Goal: Task Accomplishment & Management: Complete application form

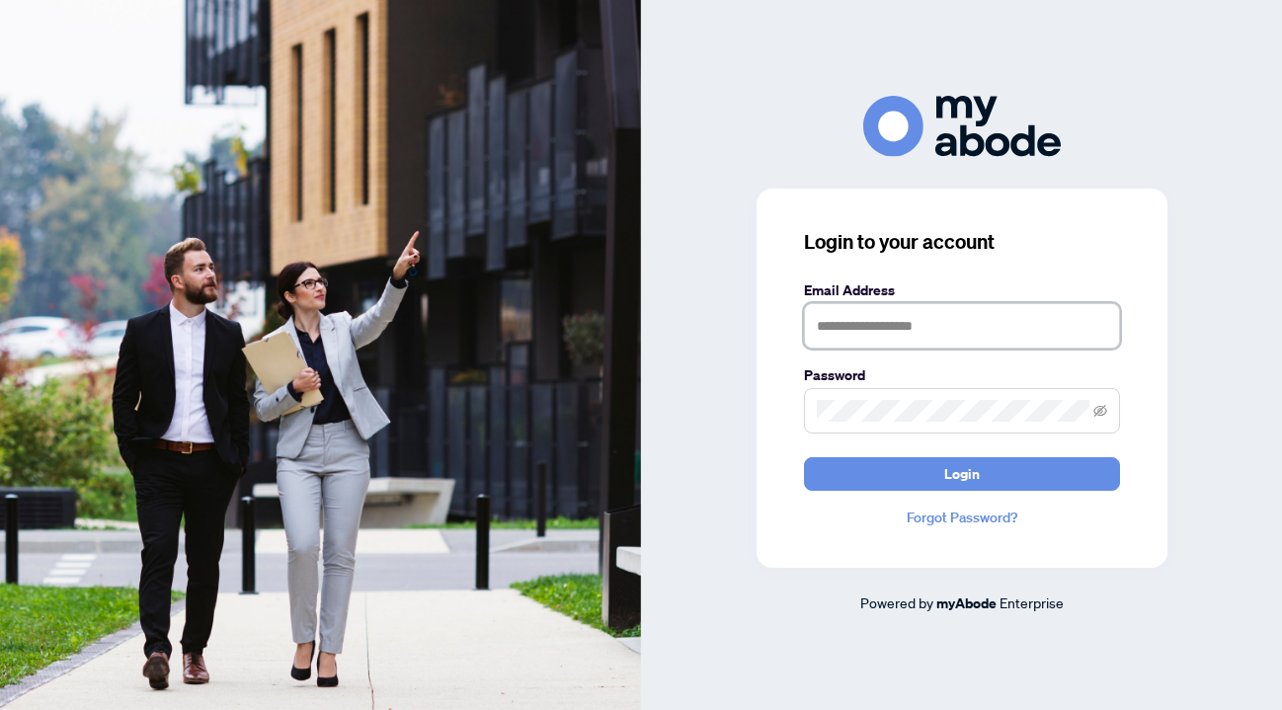
type input "**********"
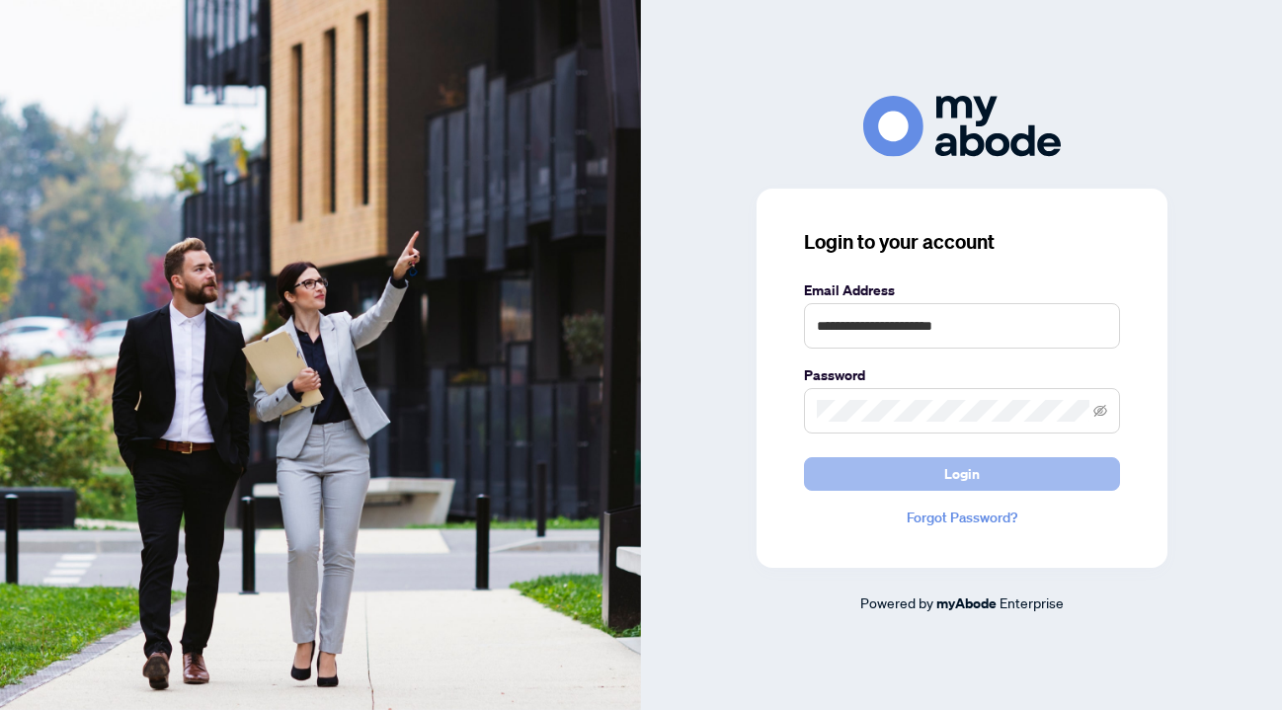
click at [926, 467] on button "Login" at bounding box center [962, 474] width 316 height 34
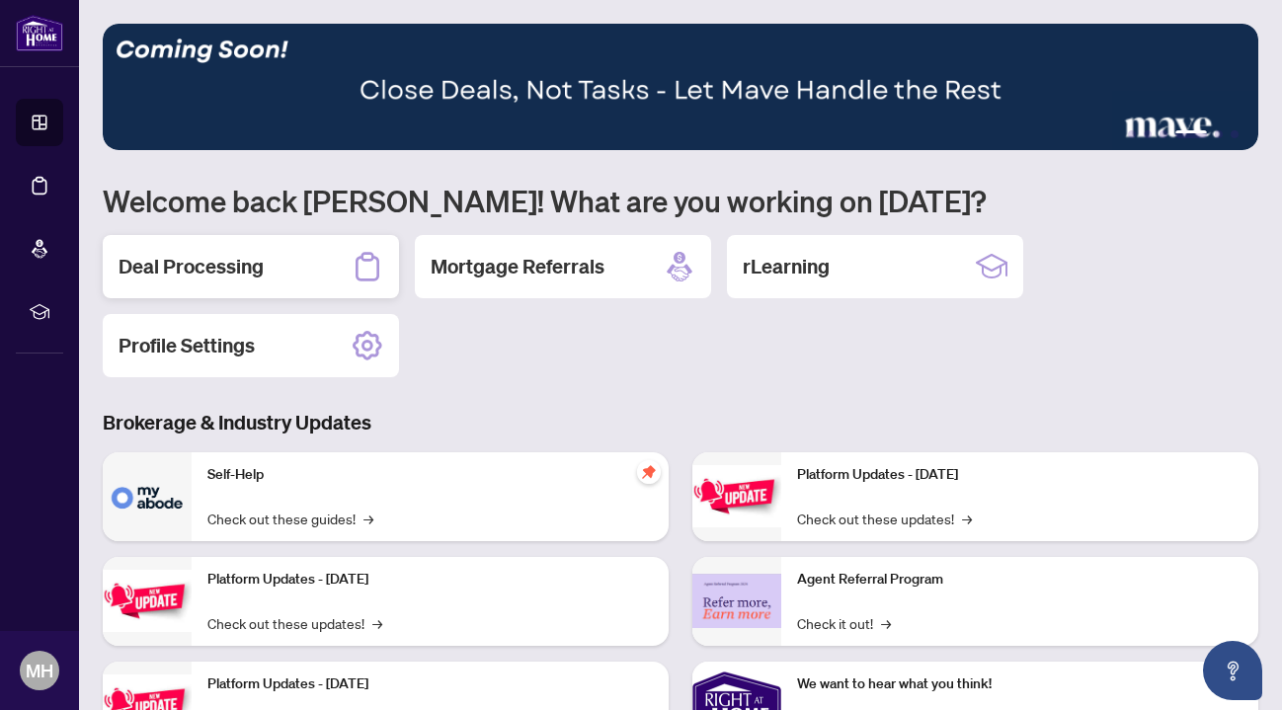
click at [198, 276] on h2 "Deal Processing" at bounding box center [191, 267] width 145 height 28
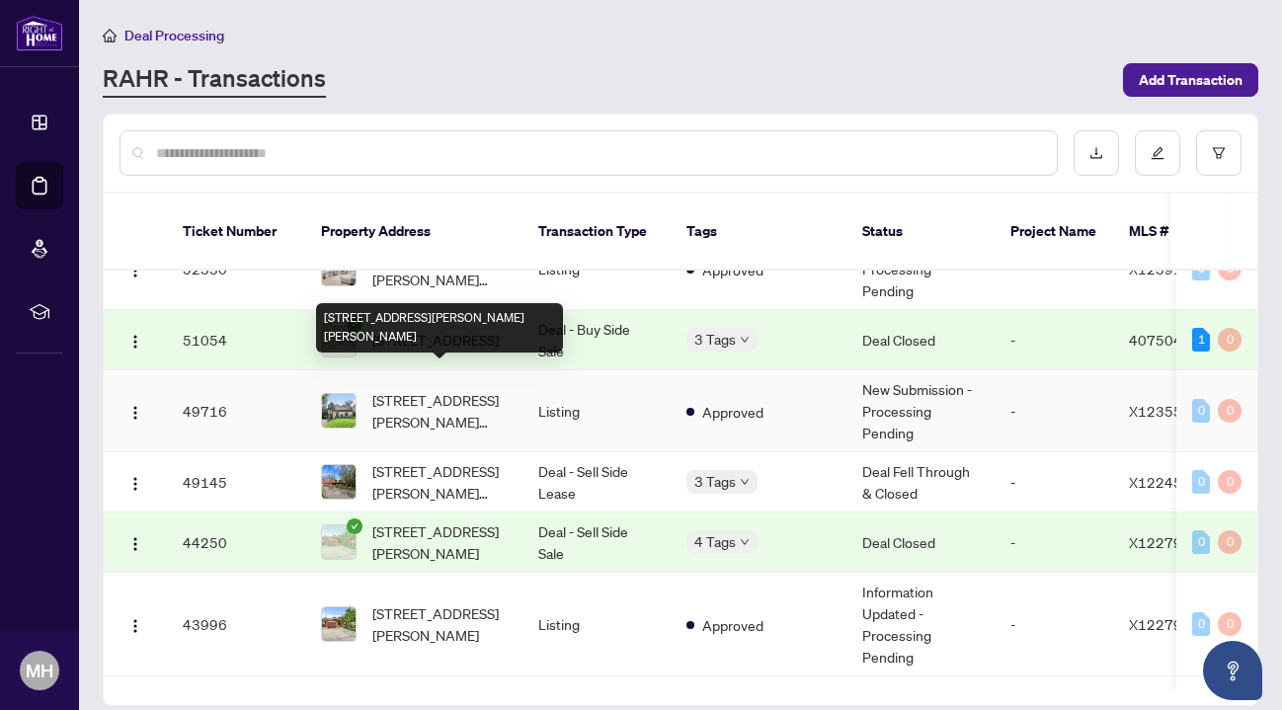
scroll to position [126, 0]
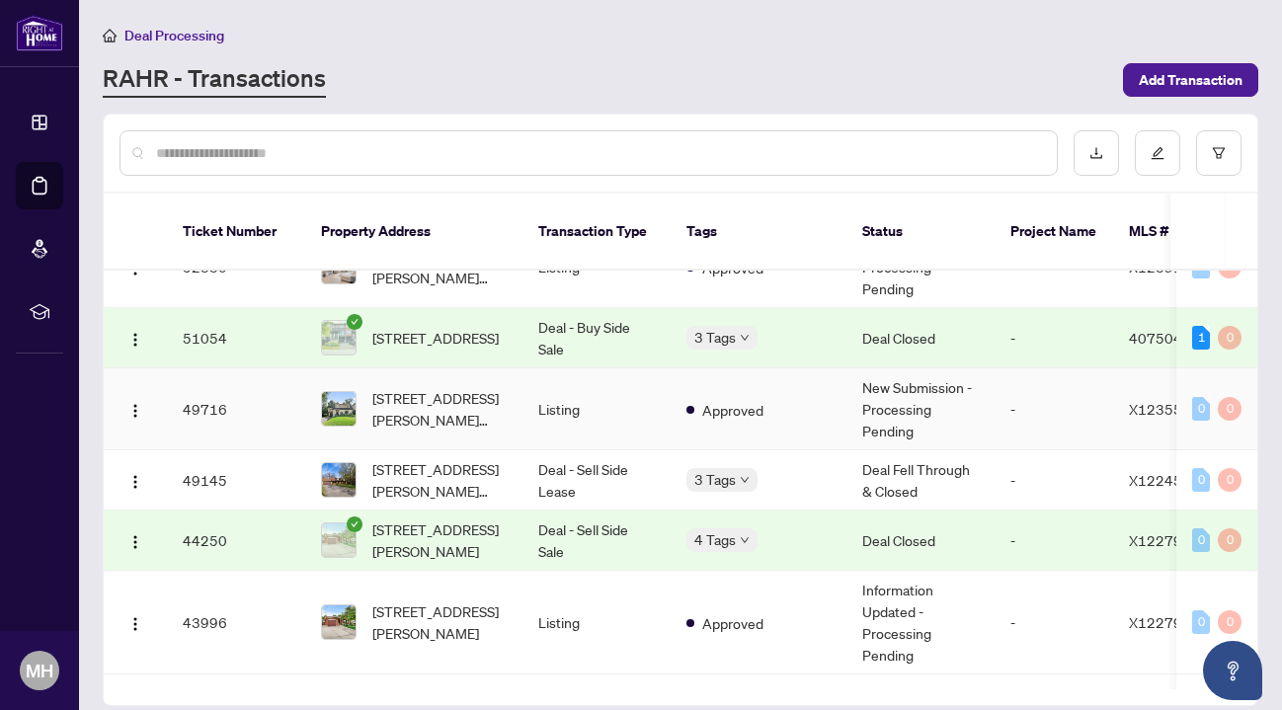
click at [603, 388] on td "Listing" at bounding box center [596, 409] width 148 height 82
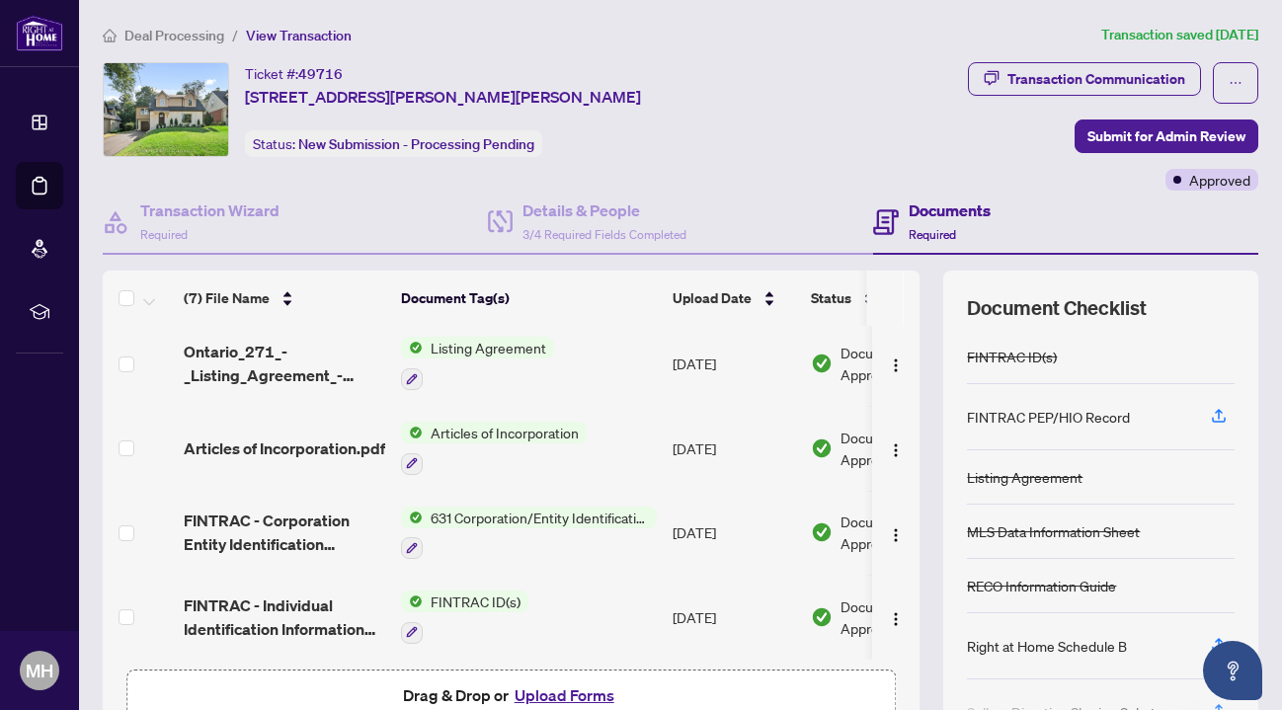
scroll to position [261, 0]
click at [555, 696] on button "Upload Forms" at bounding box center [565, 696] width 112 height 26
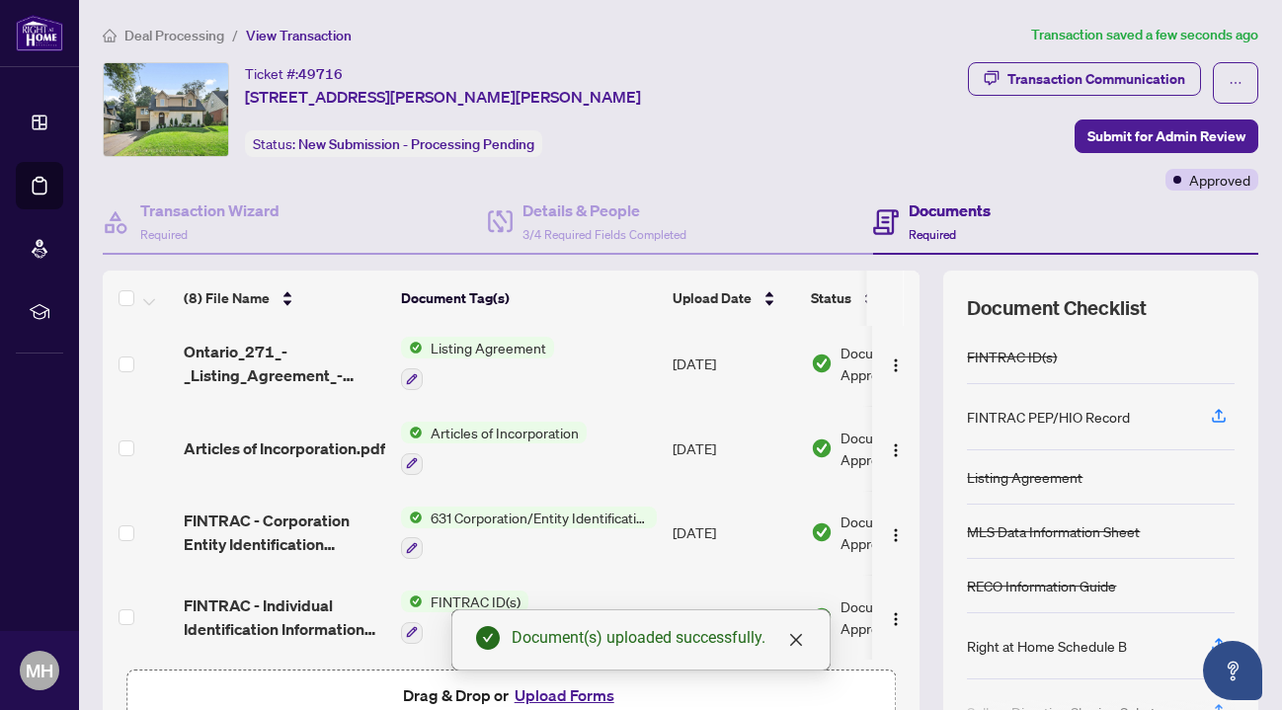
scroll to position [340, 0]
click at [1122, 131] on span "Submit for Admin Review" at bounding box center [1166, 136] width 158 height 32
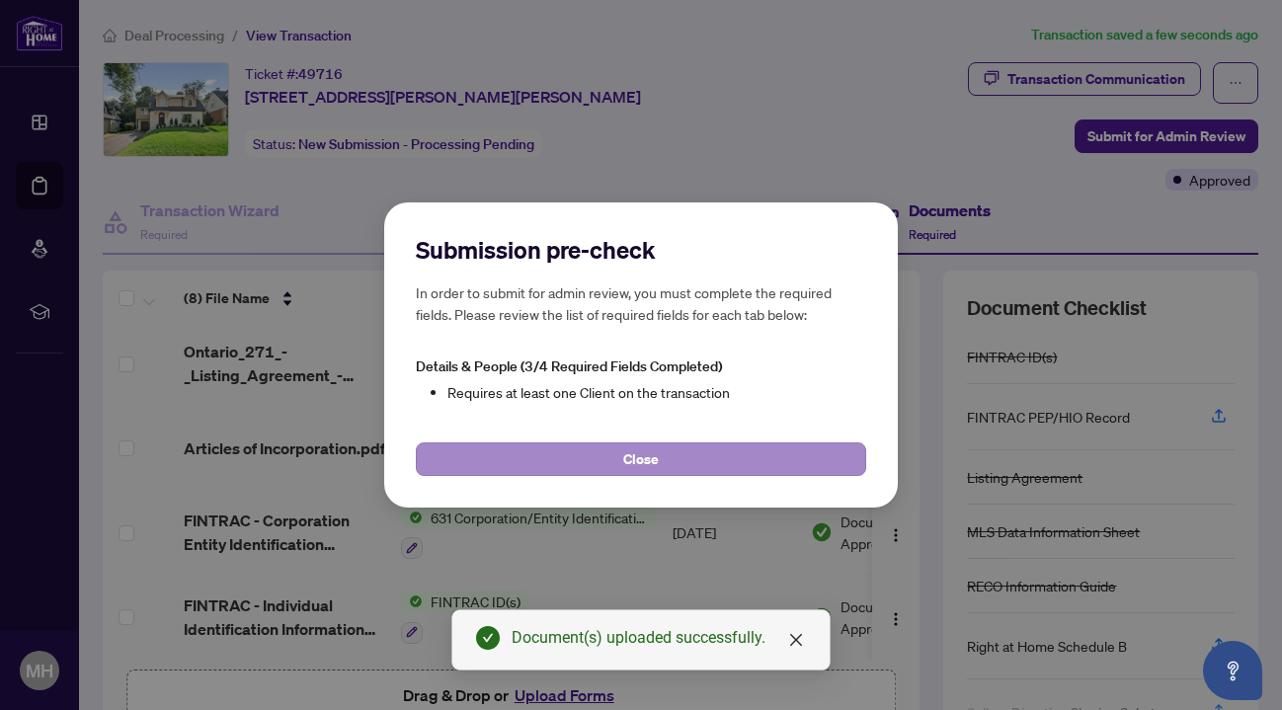
click at [645, 463] on span "Close" at bounding box center [641, 459] width 36 height 32
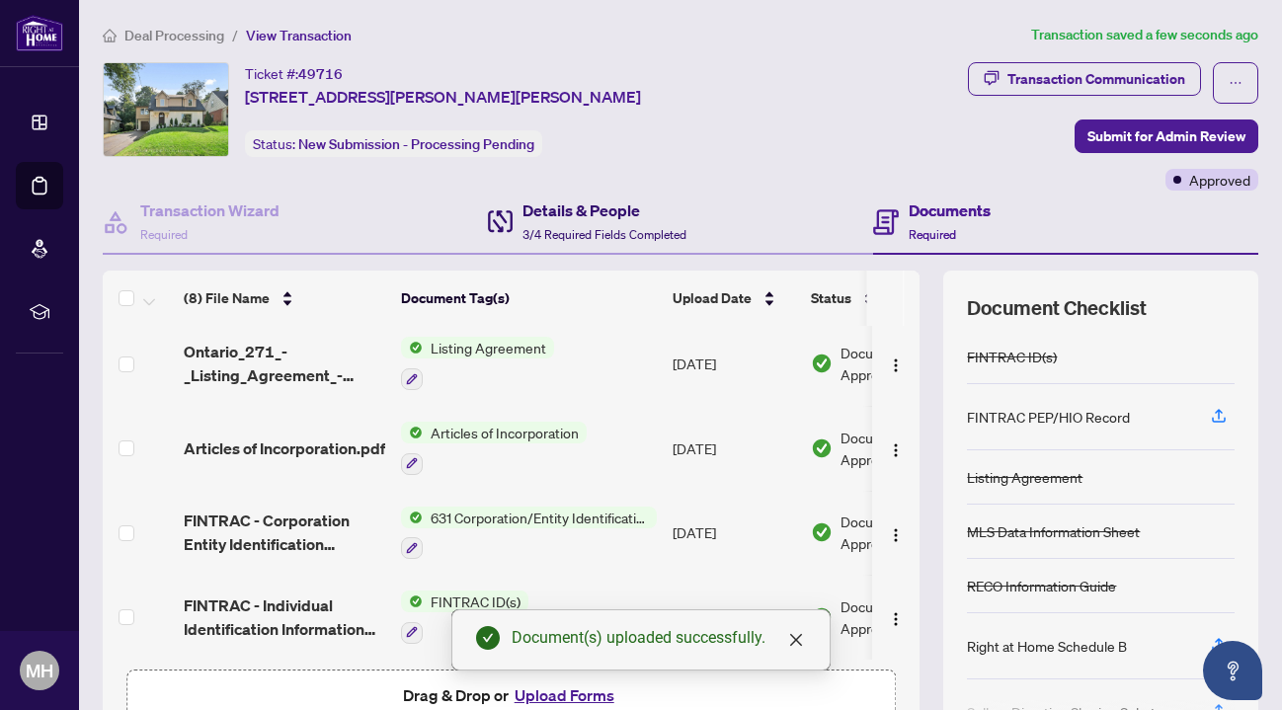
click at [534, 232] on span "3/4 Required Fields Completed" at bounding box center [604, 234] width 164 height 15
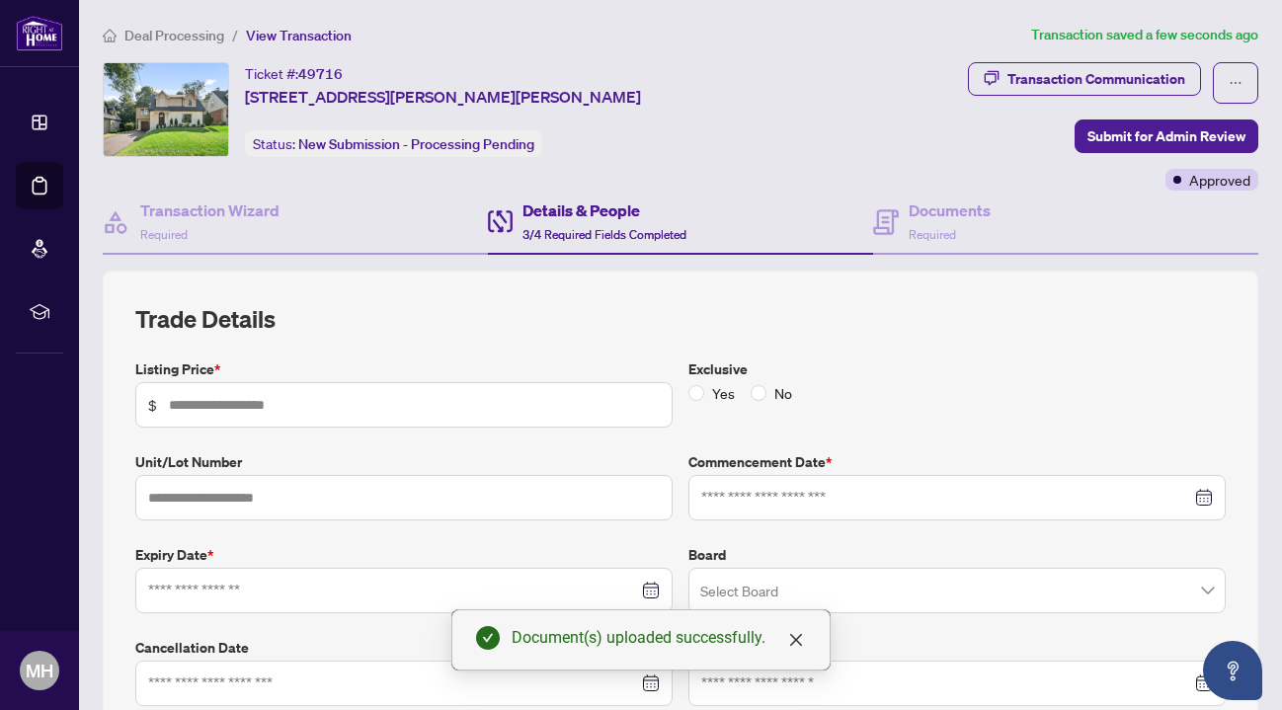
type input "*********"
type input "**********"
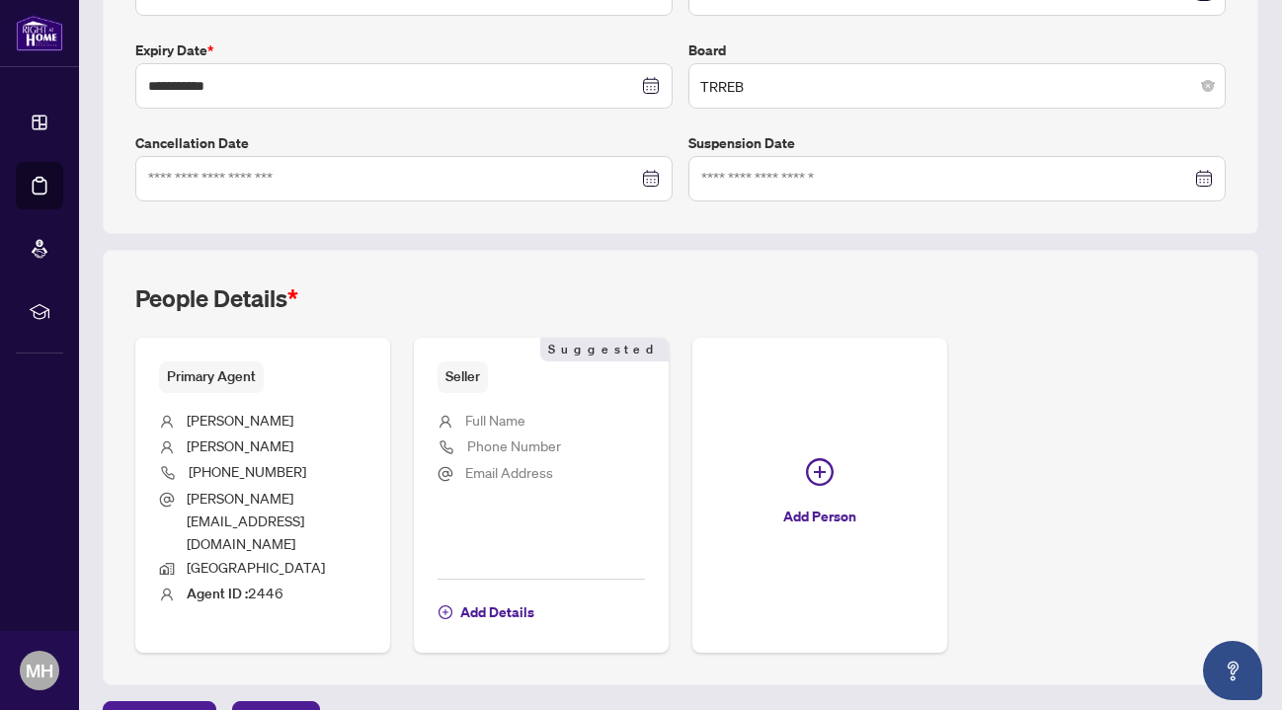
scroll to position [504, 0]
click at [491, 598] on span "Add Details" at bounding box center [497, 614] width 74 height 32
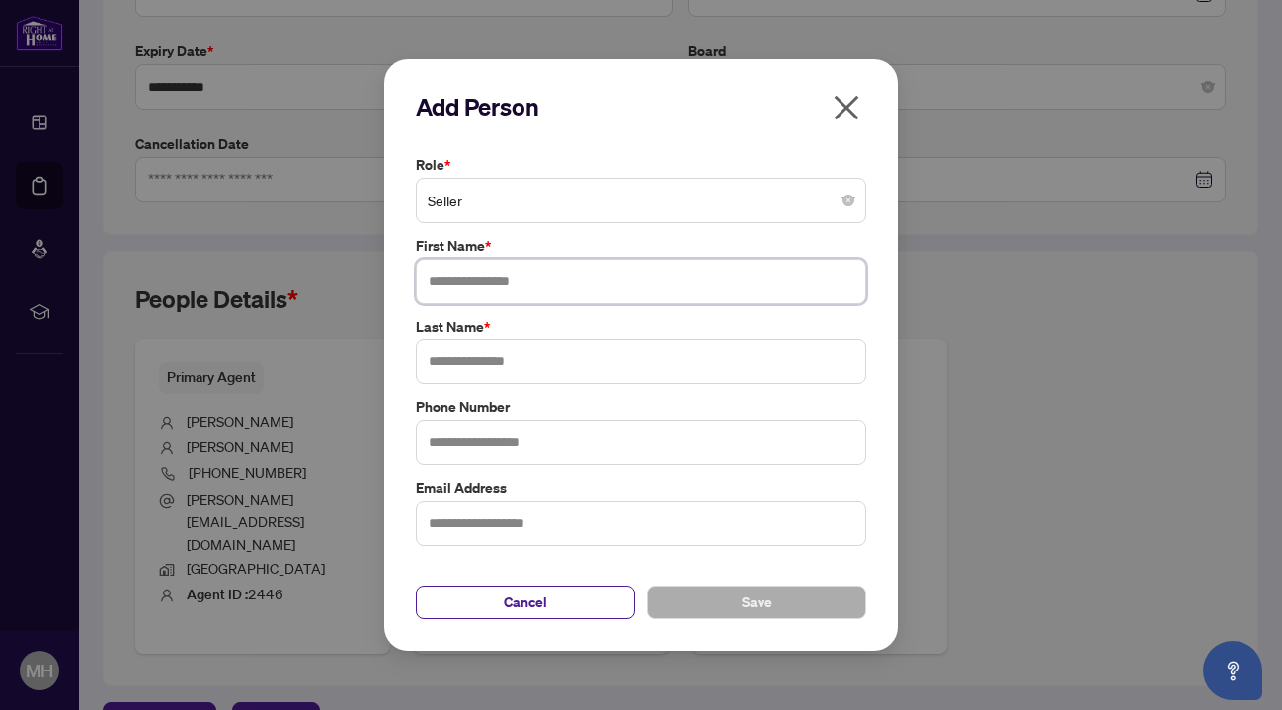
click at [620, 197] on span "Seller" at bounding box center [641, 201] width 427 height 38
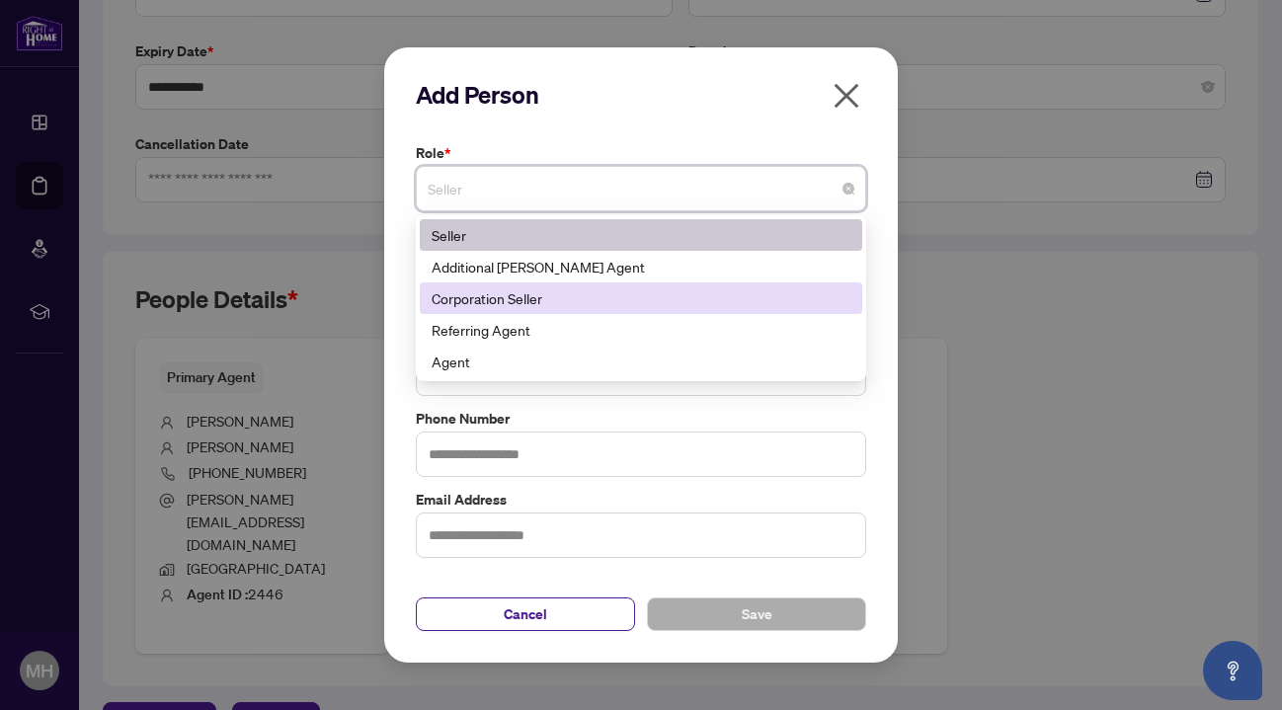
click at [600, 290] on div "Corporation Seller" at bounding box center [641, 298] width 419 height 22
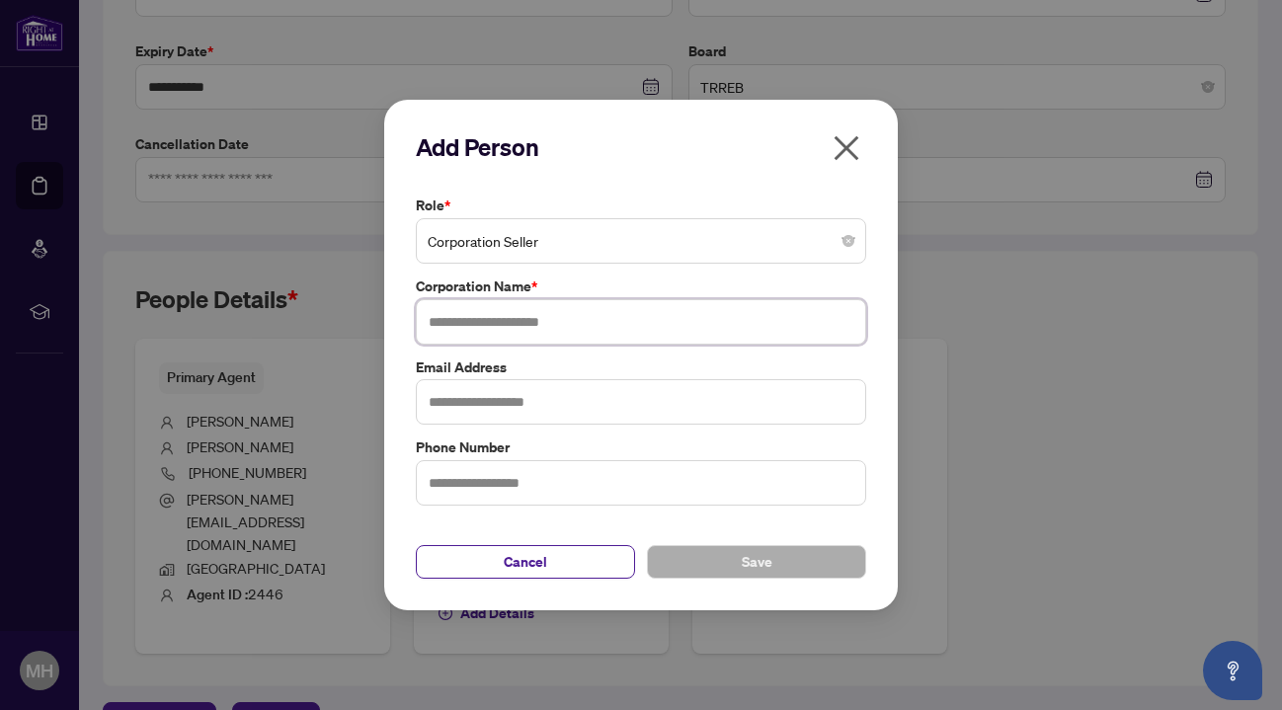
paste input "**********"
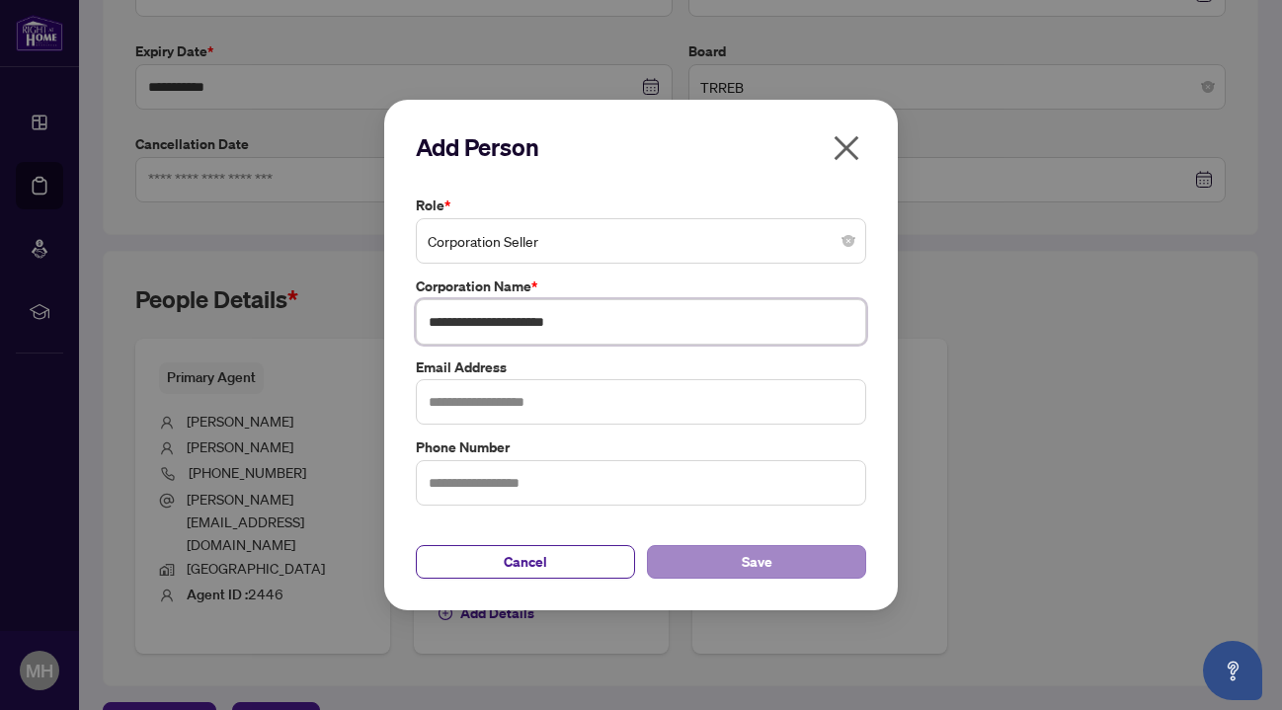
type input "**********"
click at [736, 564] on button "Save" at bounding box center [756, 562] width 219 height 34
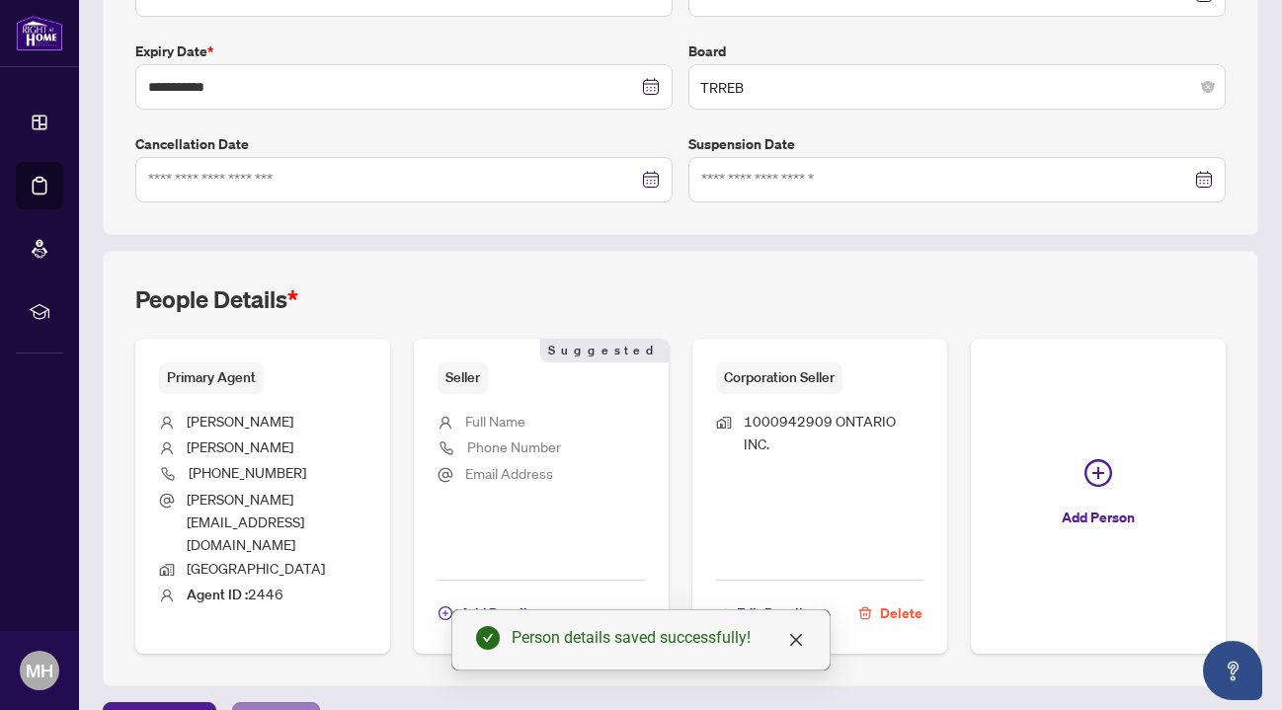
click at [274, 703] on span "Next Tab" at bounding box center [276, 719] width 56 height 32
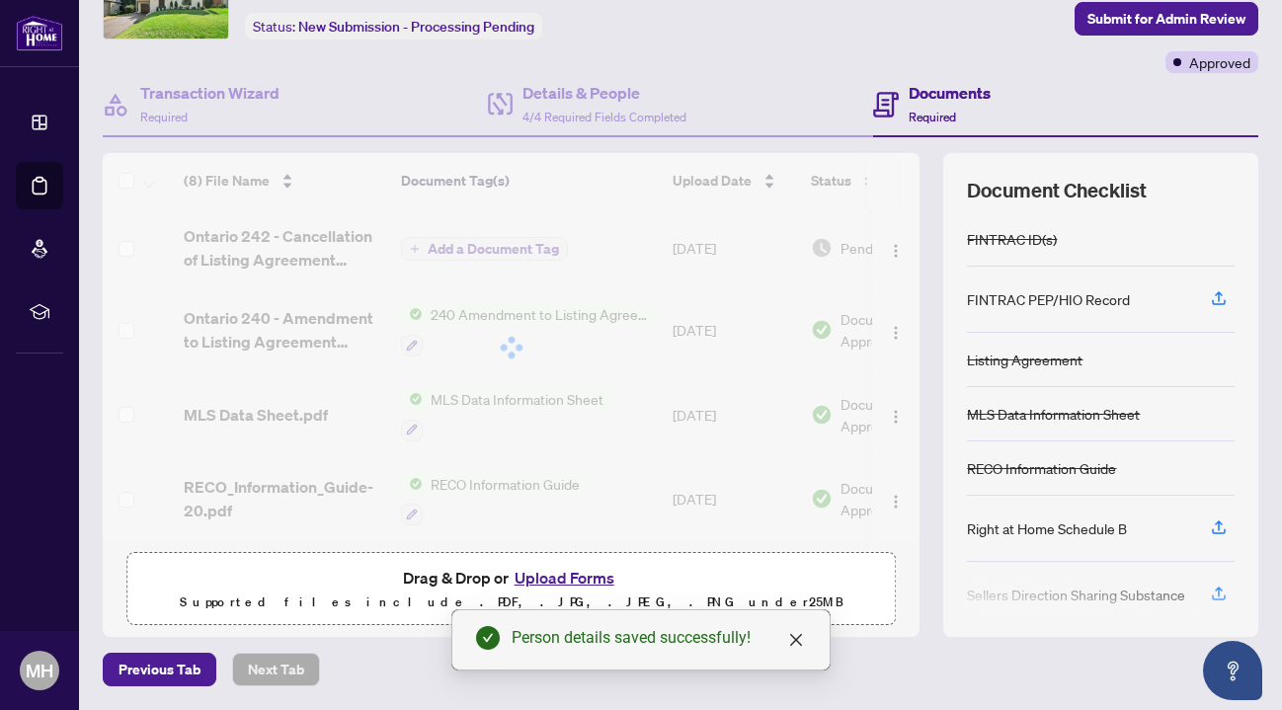
scroll to position [117, 0]
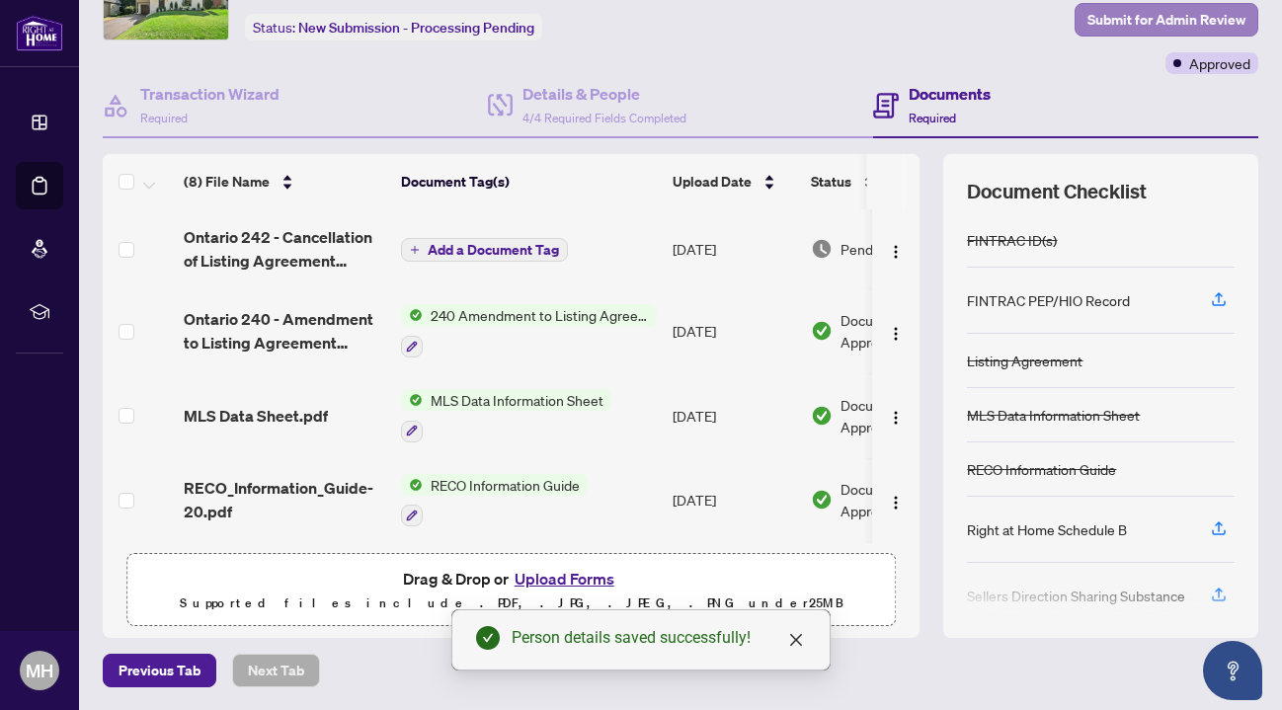
click at [1144, 20] on span "Submit for Admin Review" at bounding box center [1166, 20] width 158 height 32
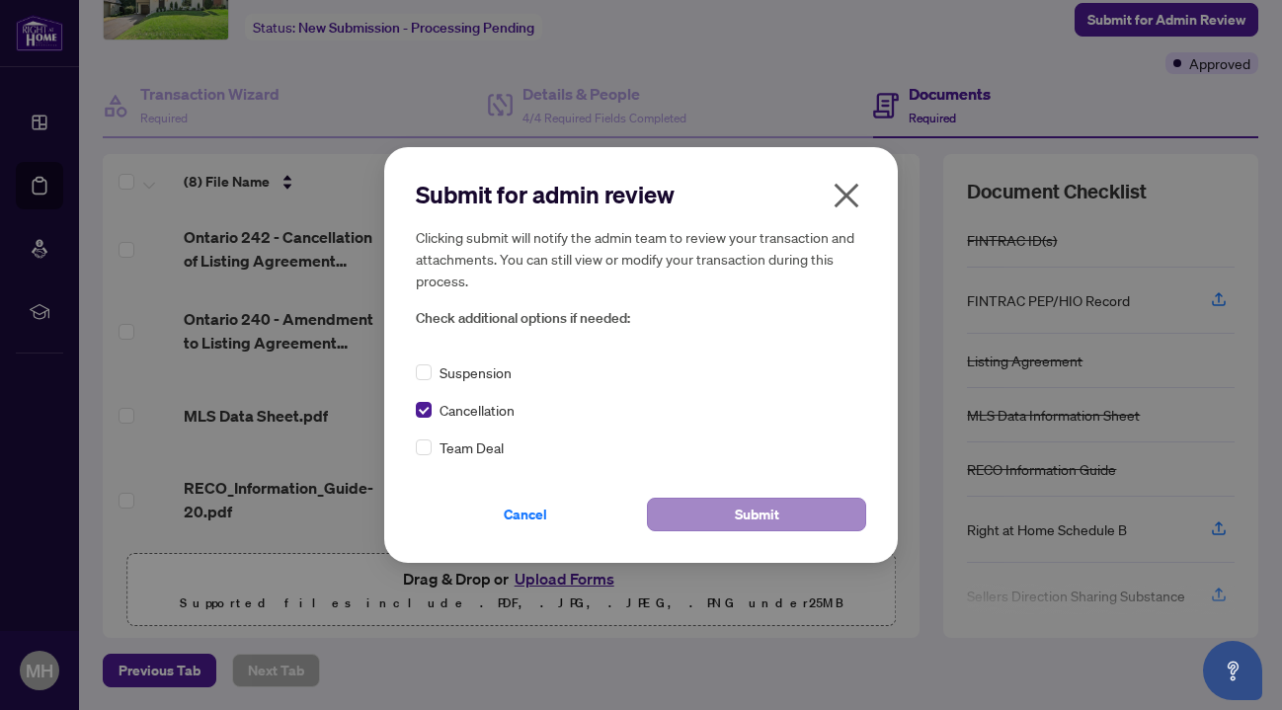
click at [735, 518] on span "Submit" at bounding box center [757, 515] width 44 height 32
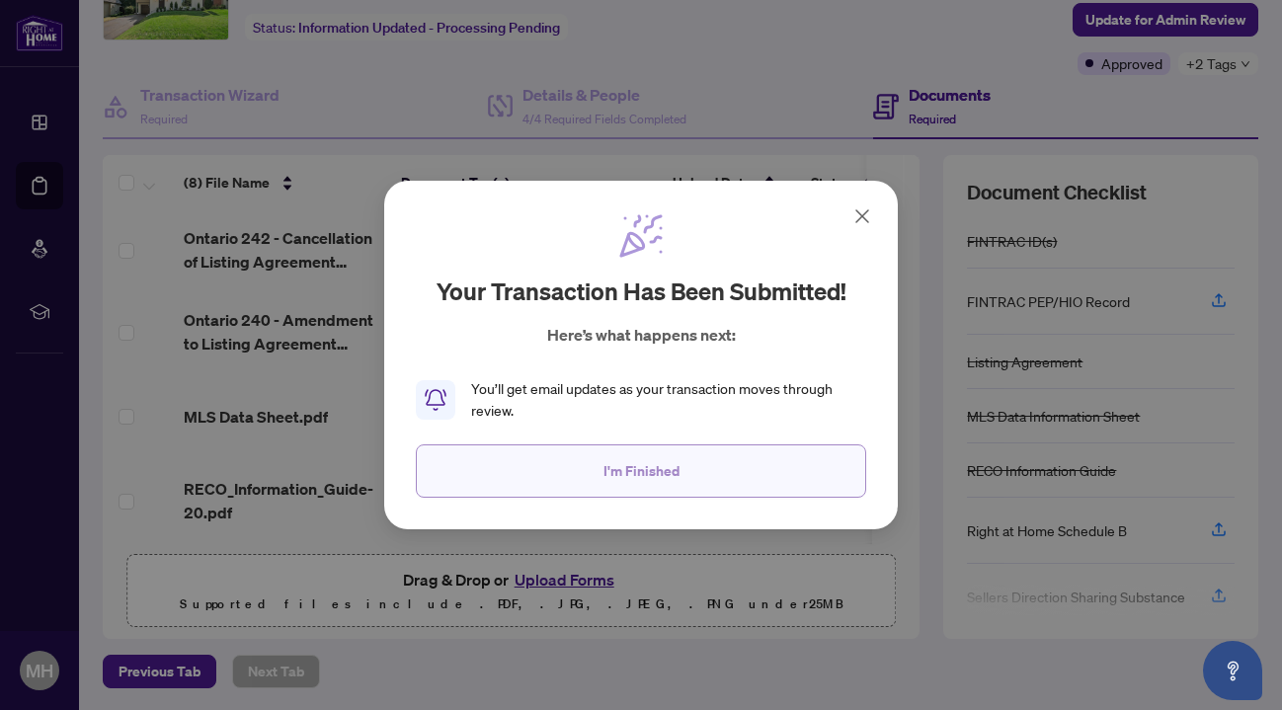
click at [670, 467] on span "I'm Finished" at bounding box center [641, 471] width 76 height 32
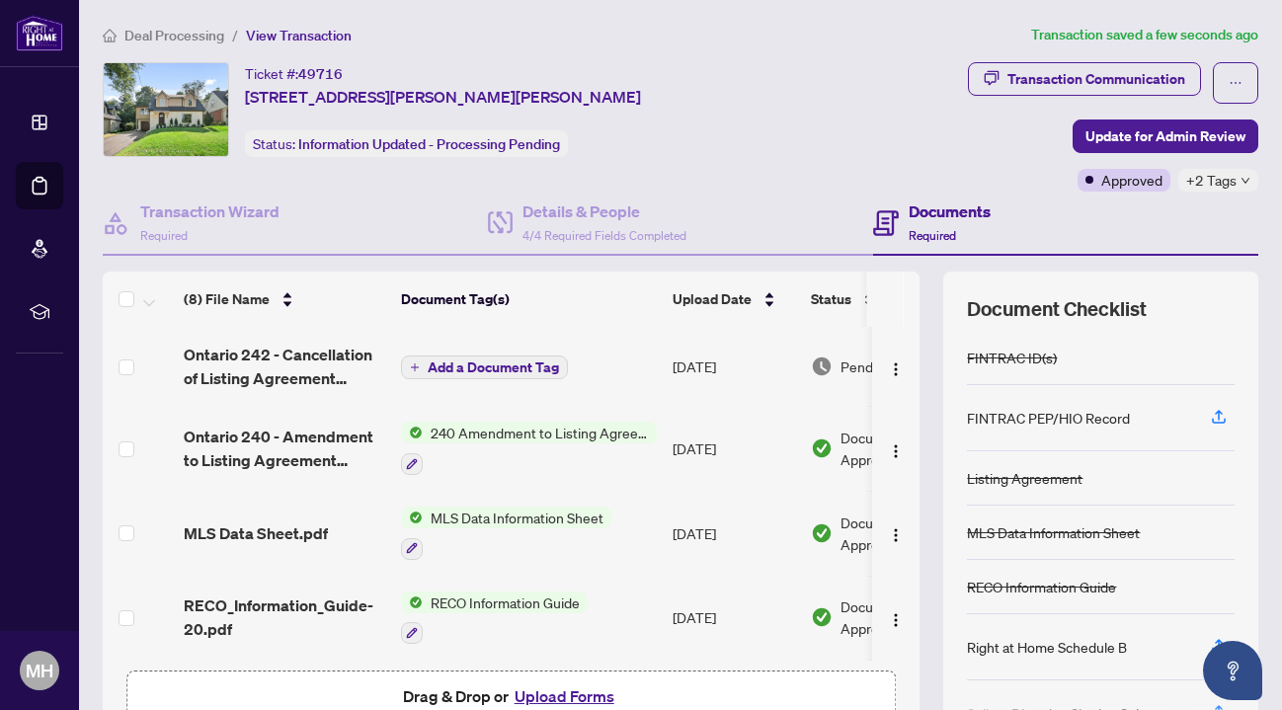
scroll to position [0, 0]
